Goal: Information Seeking & Learning: Learn about a topic

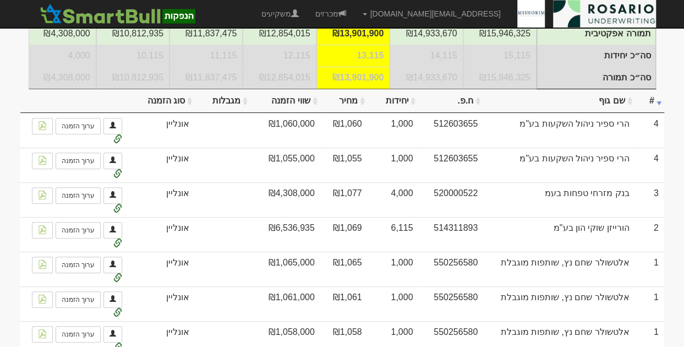
scroll to position [276, 0]
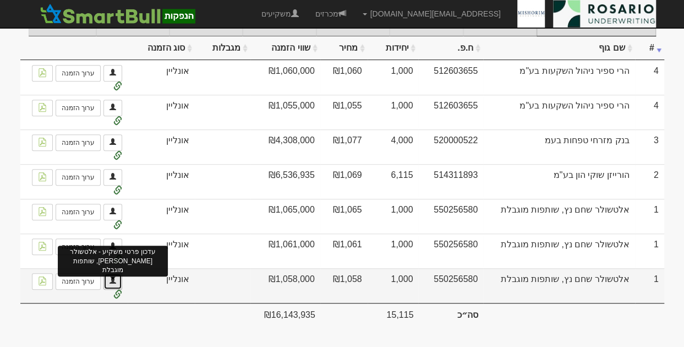
click at [112, 280] on span at bounding box center [112, 280] width 7 height 7
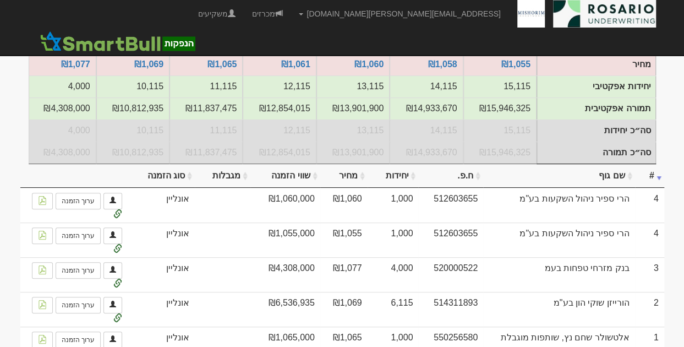
scroll to position [276, 0]
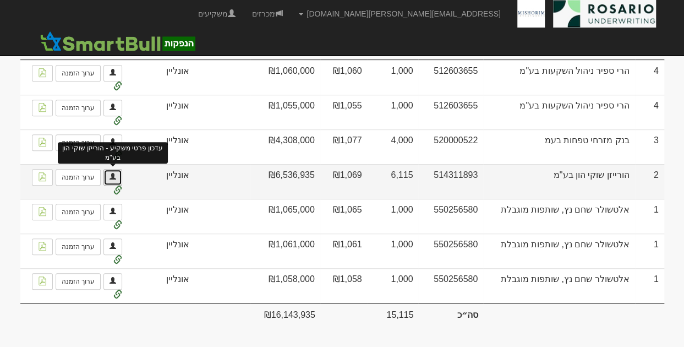
click at [114, 179] on span at bounding box center [112, 176] width 7 height 7
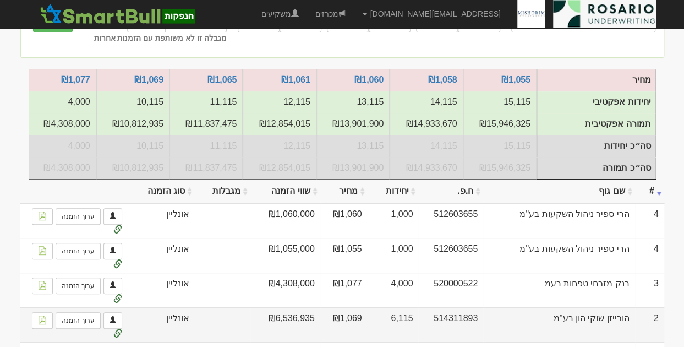
scroll to position [276, 0]
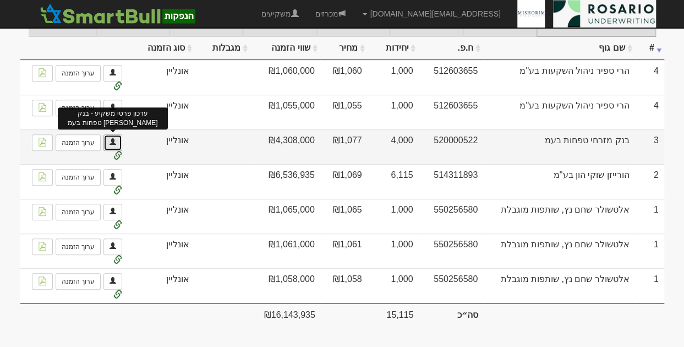
click at [109, 144] on span at bounding box center [112, 141] width 7 height 7
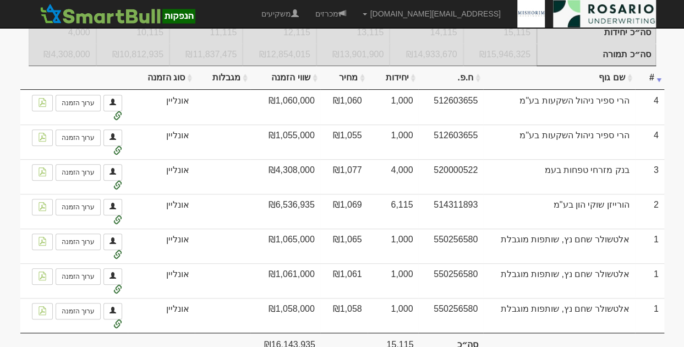
scroll to position [248, 0]
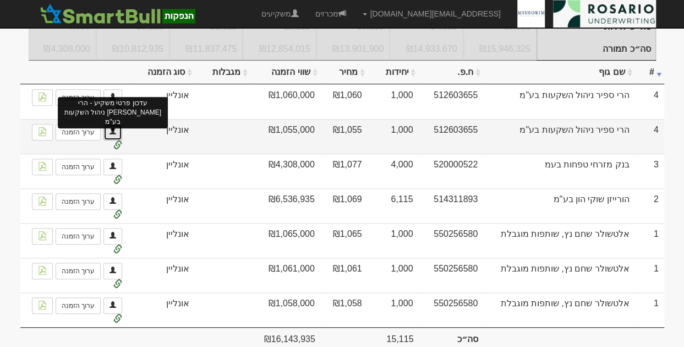
click at [118, 138] on link at bounding box center [112, 132] width 19 height 17
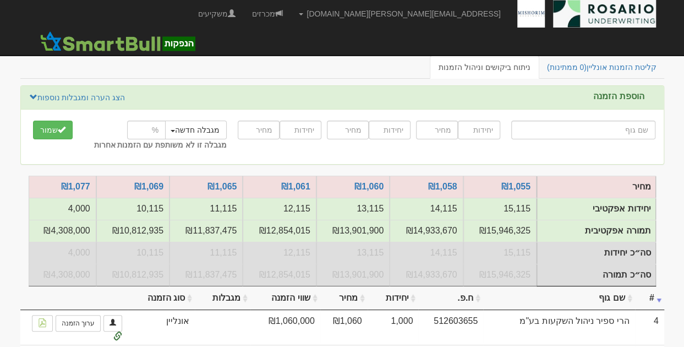
scroll to position [165, 0]
